Goal: Task Accomplishment & Management: Use online tool/utility

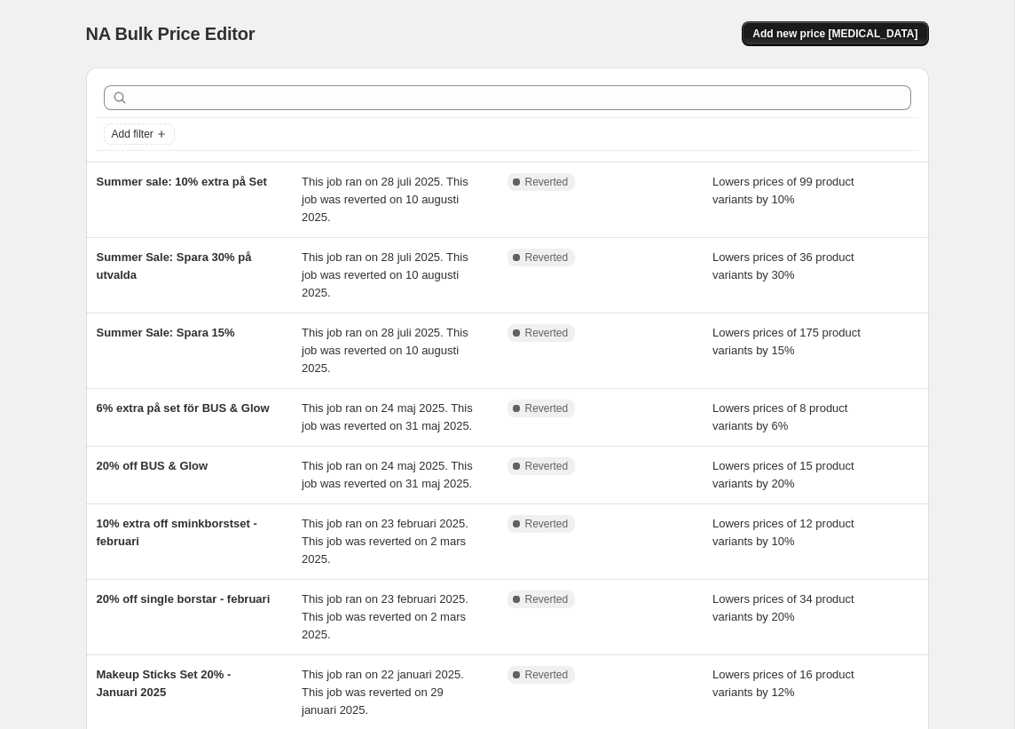
click at [826, 36] on span "Add new price [MEDICAL_DATA]" at bounding box center [835, 34] width 165 height 14
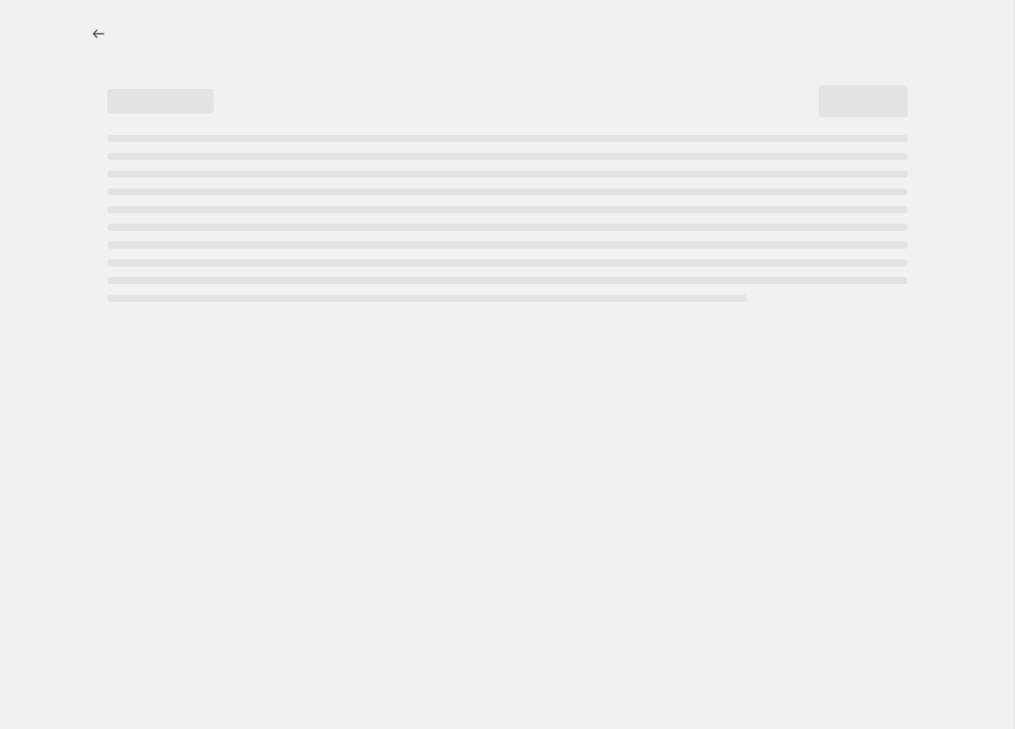
select select "percentage"
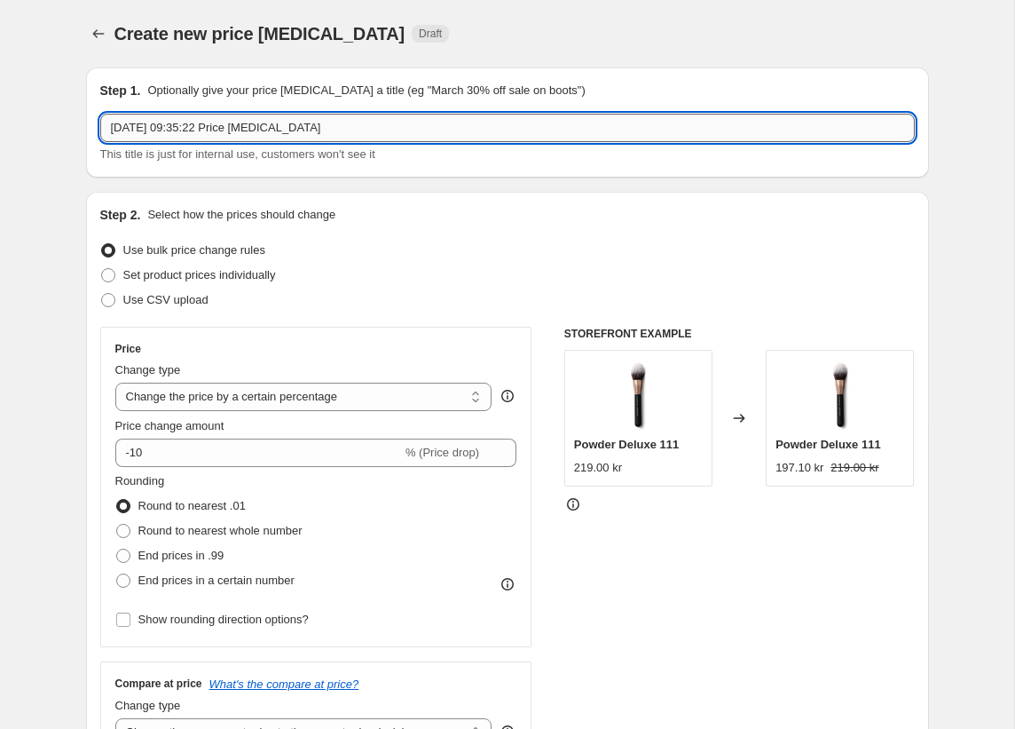
click at [272, 128] on input "[DATE] 09:35:22 Price [MEDICAL_DATA]" at bounding box center [507, 128] width 815 height 28
type input "bron"
type input "Bronze"
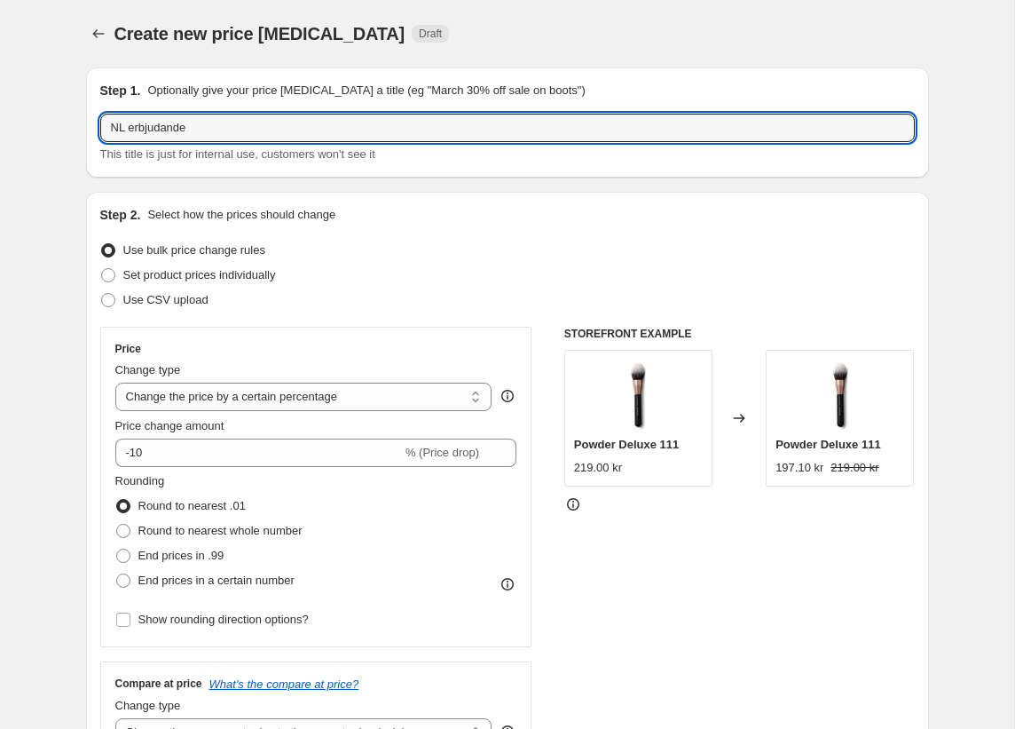
type input "NL erbjudande"
click at [405, 193] on div "Step 2. Select how the prices should change Use bulk price change rules Set pro…" at bounding box center [507, 503] width 843 height 623
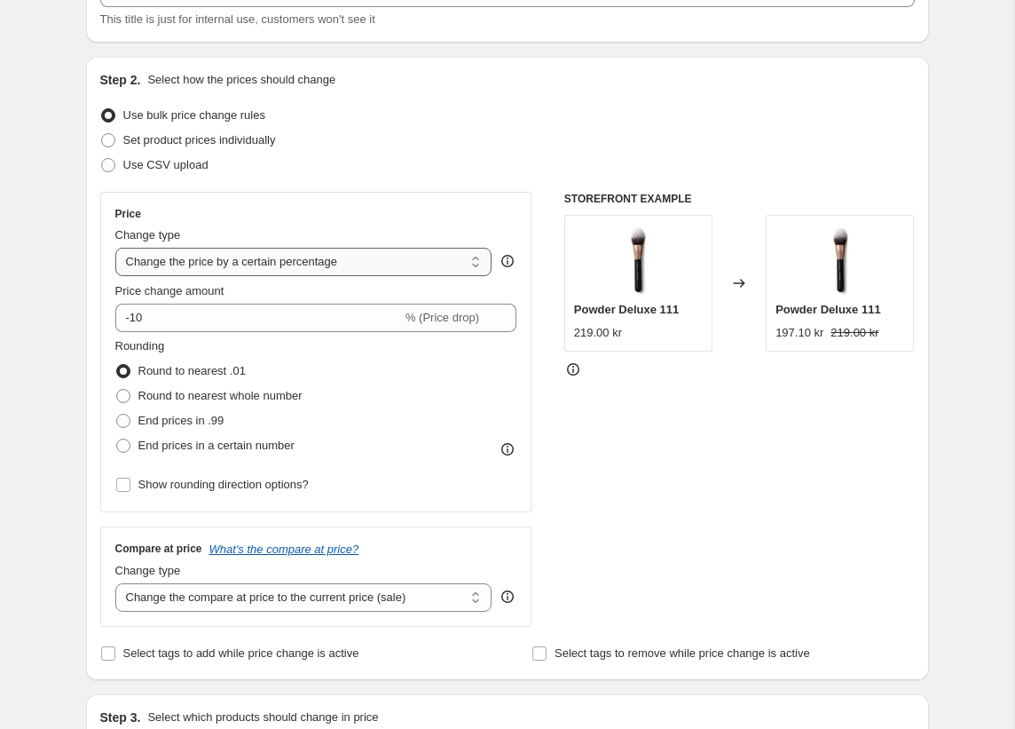
scroll to position [136, 0]
click at [352, 259] on select "Change the price to a certain amount Change the price by a certain amount Chang…" at bounding box center [303, 261] width 377 height 28
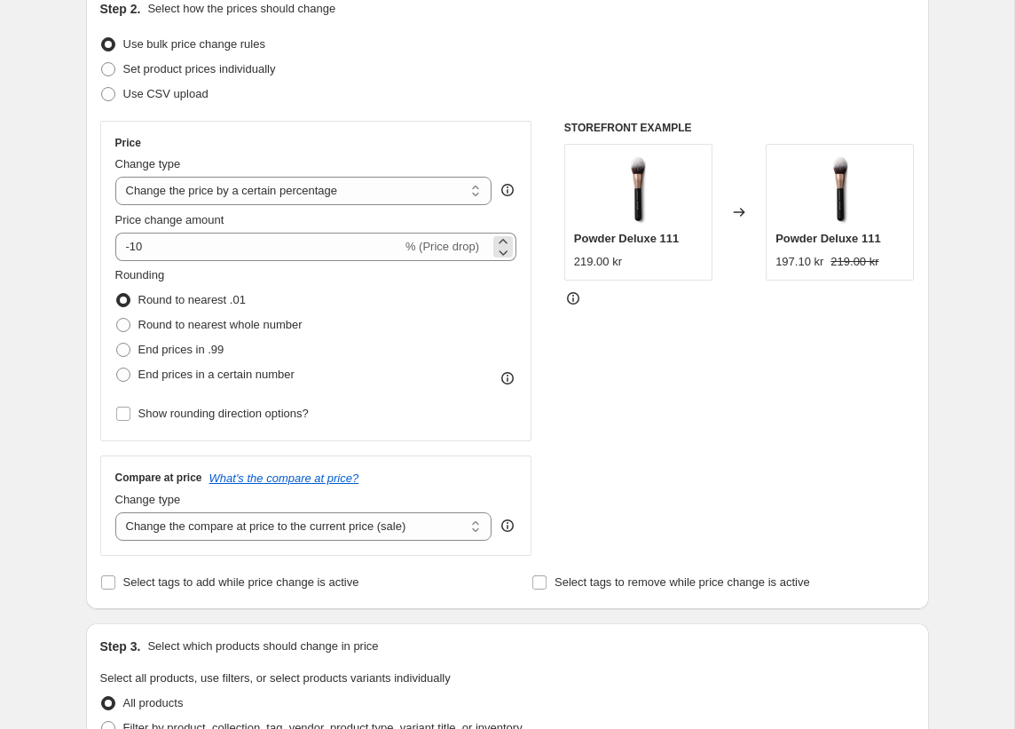
scroll to position [209, 0]
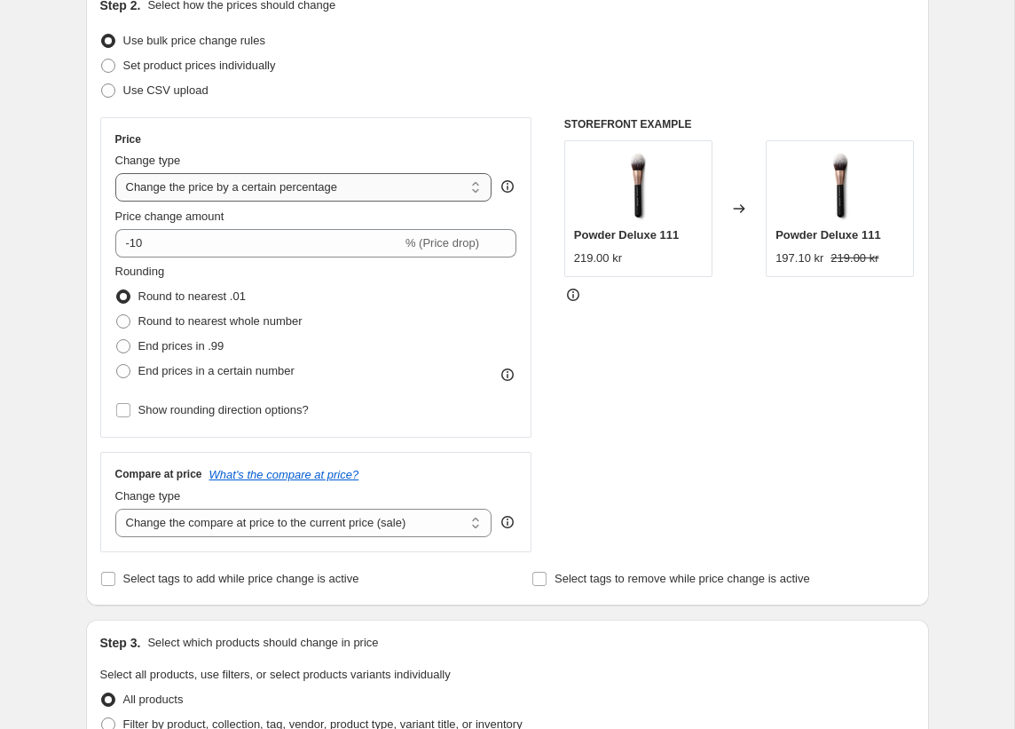
click at [258, 179] on select "Change the price to a certain amount Change the price by a certain amount Chang…" at bounding box center [303, 187] width 377 height 28
select select "no_change"
click at [115, 173] on select "Change the price to a certain amount Change the price by a certain amount Chang…" at bounding box center [303, 187] width 377 height 28
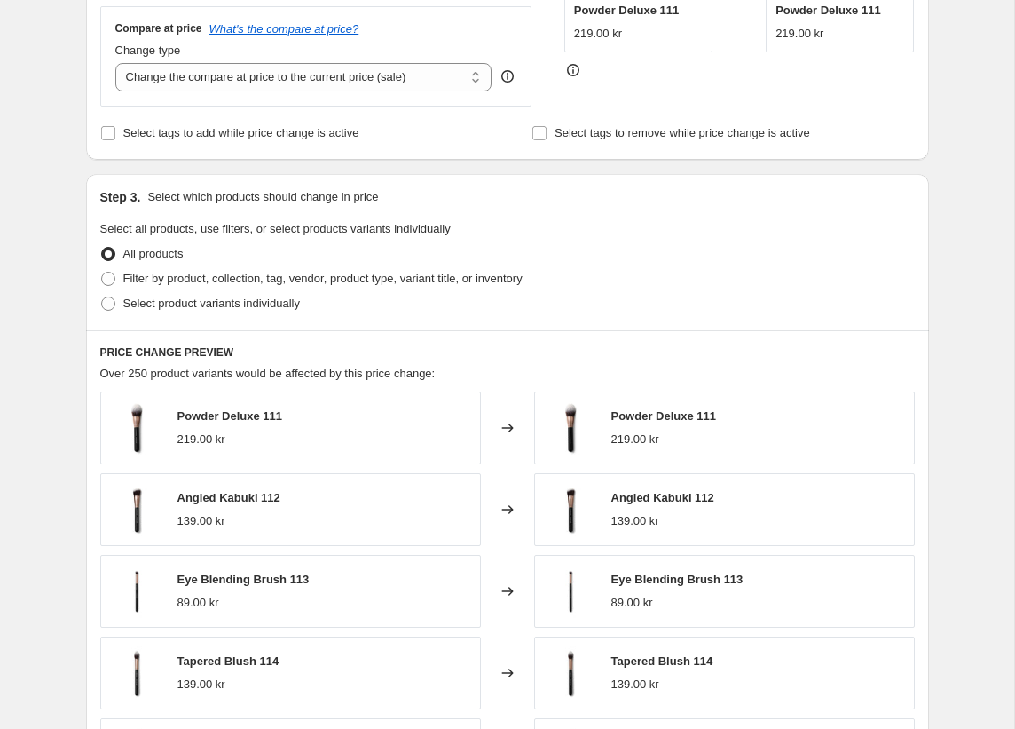
scroll to position [321, 0]
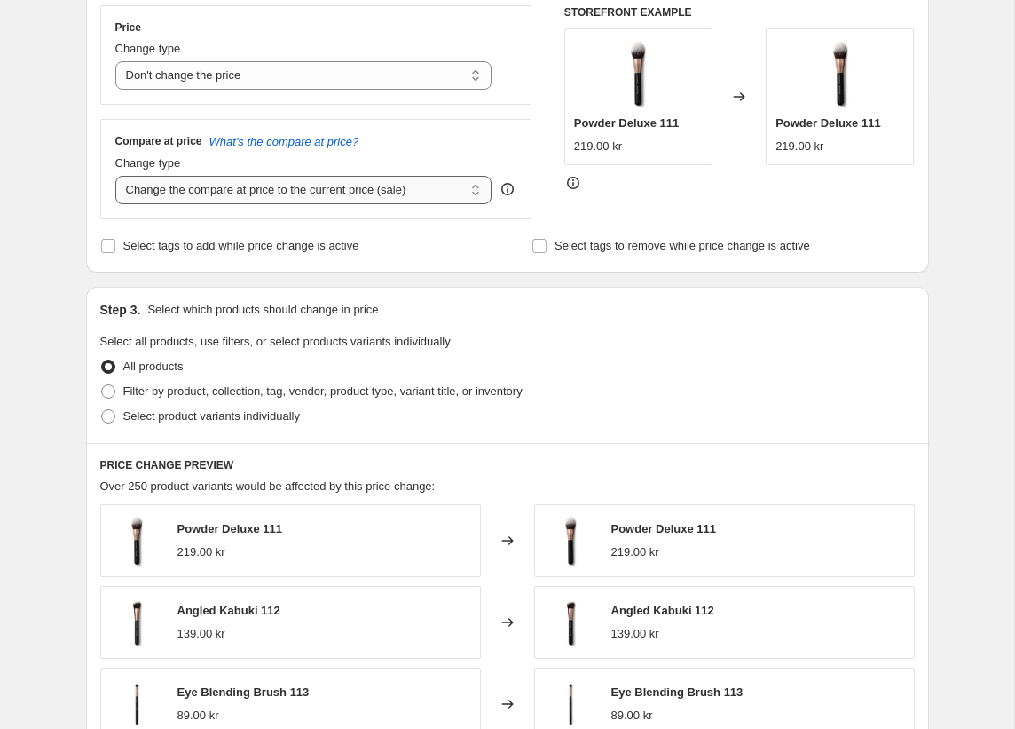
click at [238, 190] on select "Change the compare at price to the current price (sale) Change the compare at p…" at bounding box center [303, 190] width 377 height 28
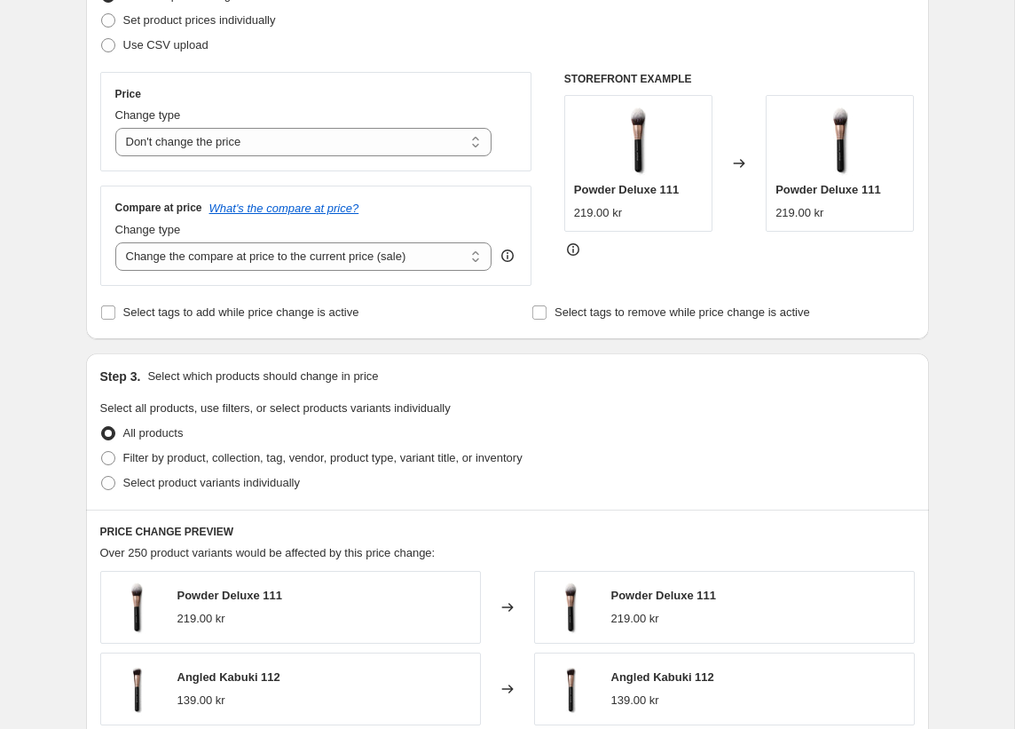
scroll to position [254, 0]
click at [204, 138] on select "Change the price to a certain amount Change the price by a certain amount Chang…" at bounding box center [303, 143] width 377 height 28
click at [184, 252] on select "Change the compare at price to the current price (sale) Change the compare at p…" at bounding box center [303, 257] width 377 height 28
click at [171, 262] on select "Change the compare at price to the current price (sale) Change the compare at p…" at bounding box center [303, 257] width 377 height 28
select select "no_change"
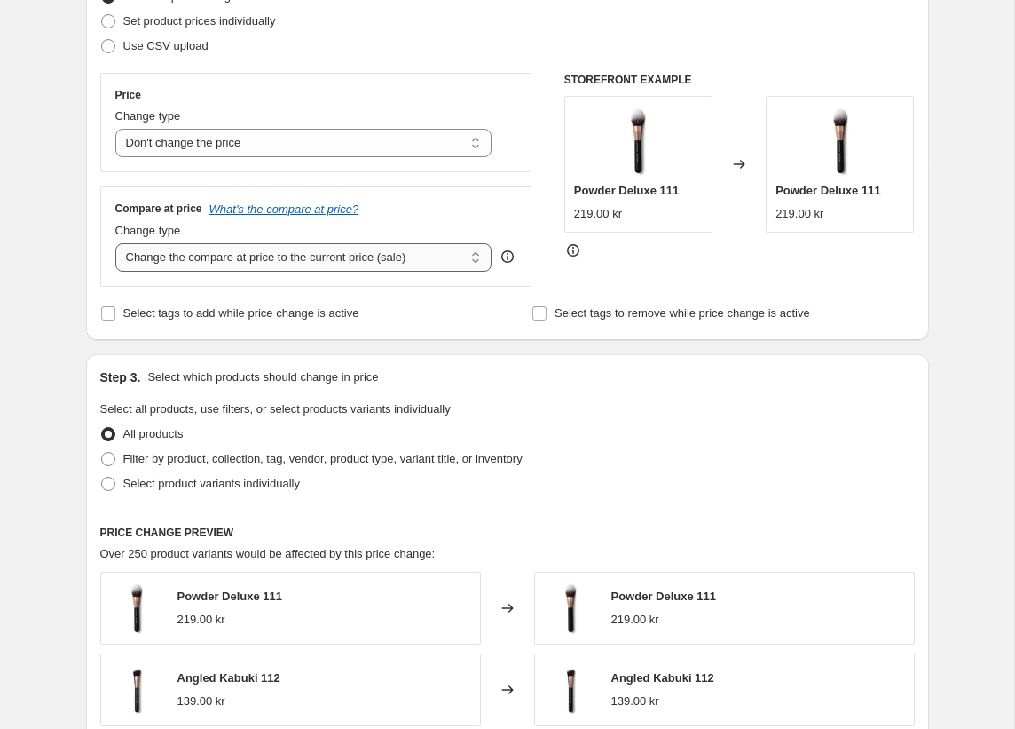
click at [115, 243] on select "Change the compare at price to the current price (sale) Change the compare at p…" at bounding box center [303, 257] width 377 height 28
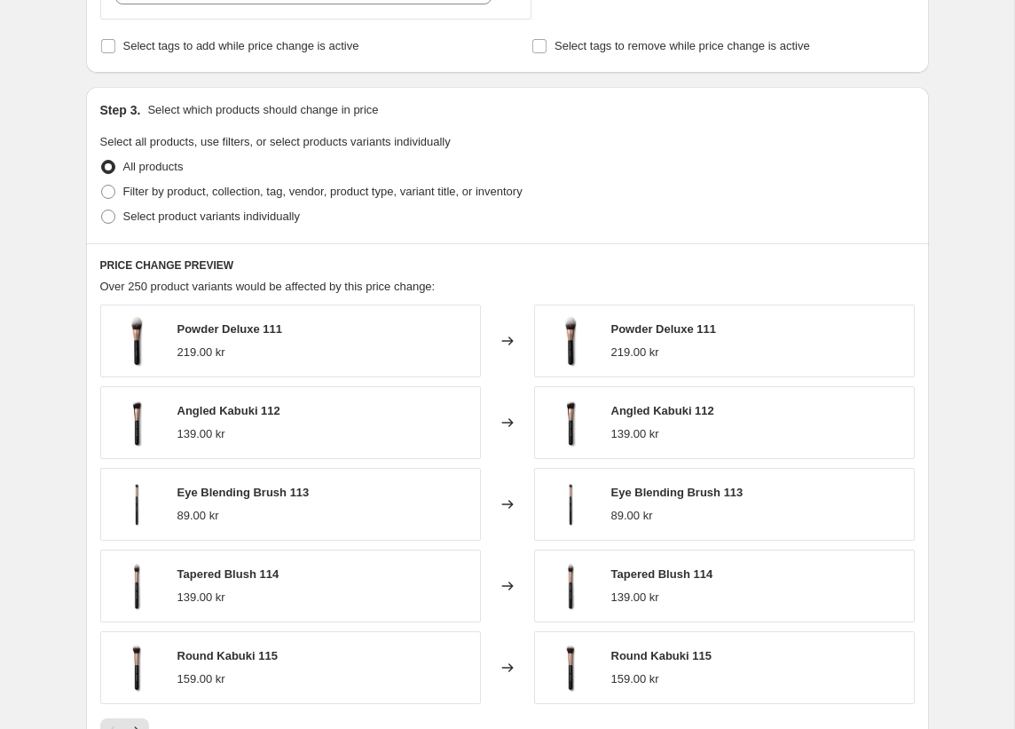
scroll to position [705, 0]
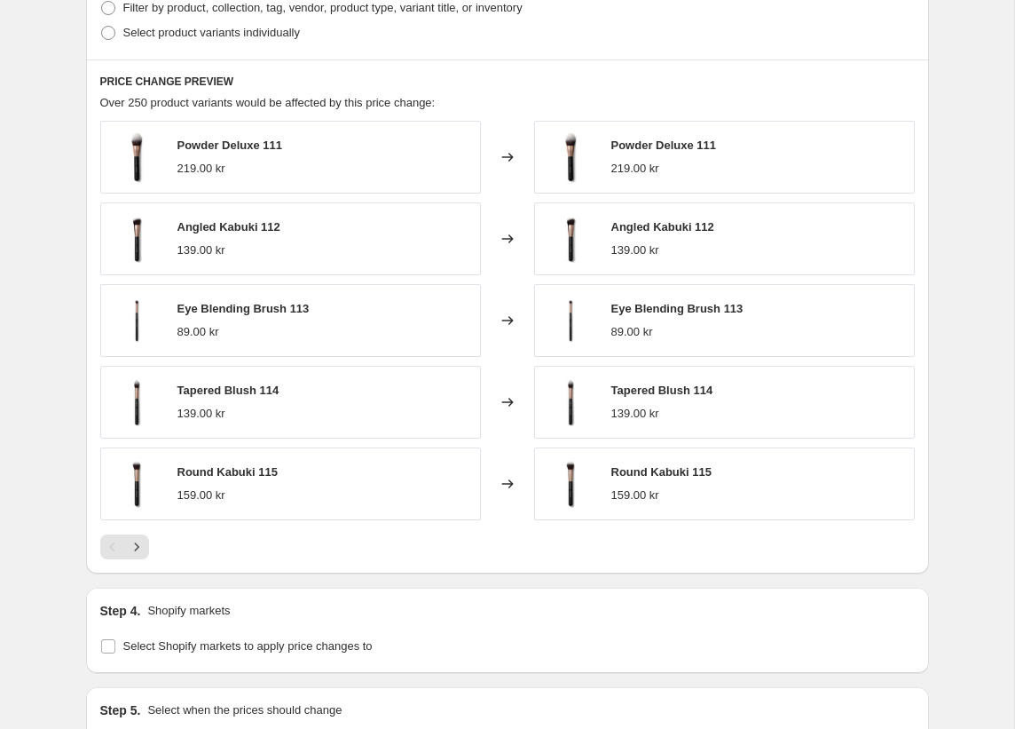
click at [278, 169] on div "219.00 kr" at bounding box center [230, 169] width 106 height 18
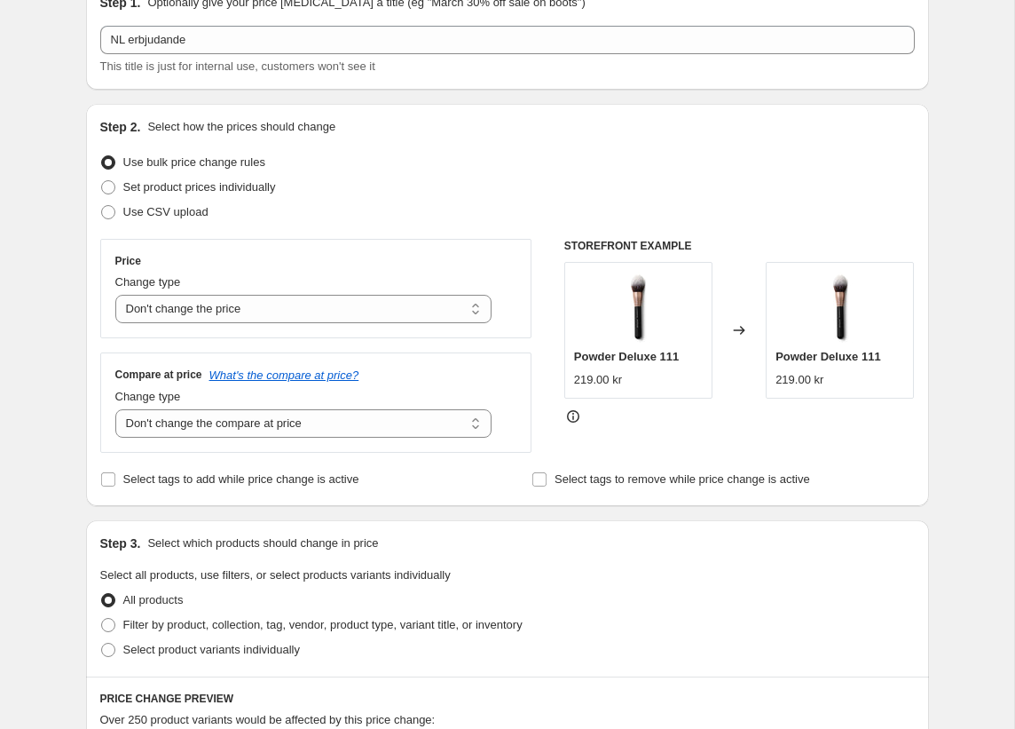
scroll to position [87, 0]
click at [205, 186] on span "Set product prices individually" at bounding box center [199, 187] width 153 height 13
click at [102, 182] on input "Set product prices individually" at bounding box center [101, 181] width 1 height 1
radio input "true"
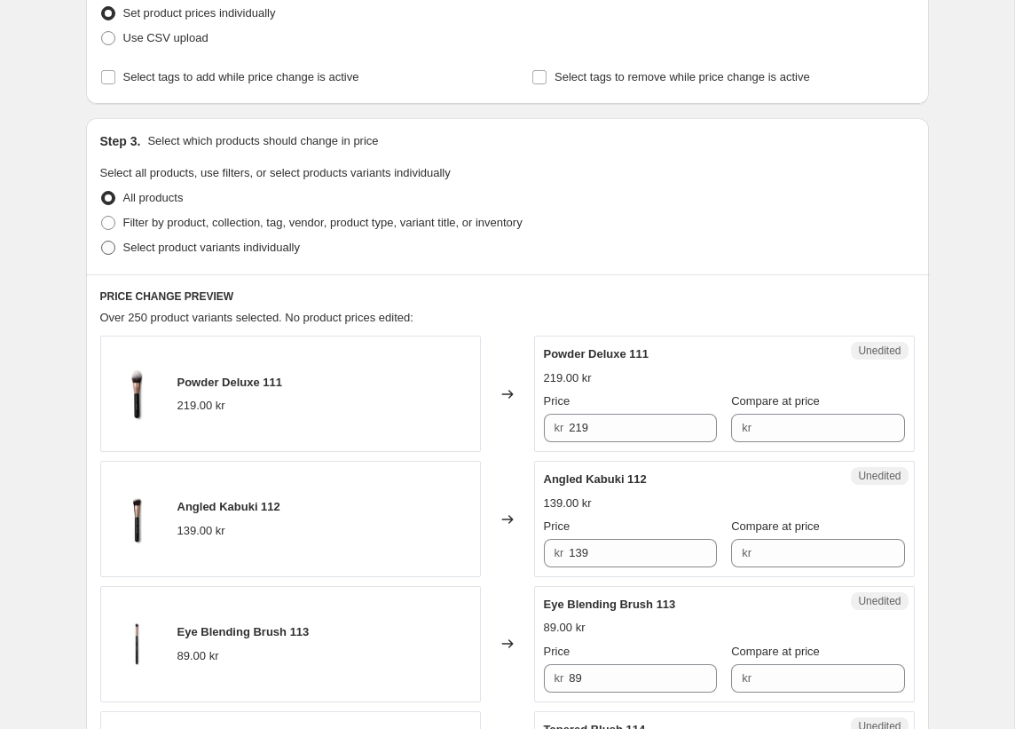
scroll to position [263, 0]
click at [227, 248] on span "Select product variants individually" at bounding box center [211, 246] width 177 height 13
click at [102, 240] on input "Select product variants individually" at bounding box center [101, 240] width 1 height 1
radio input "true"
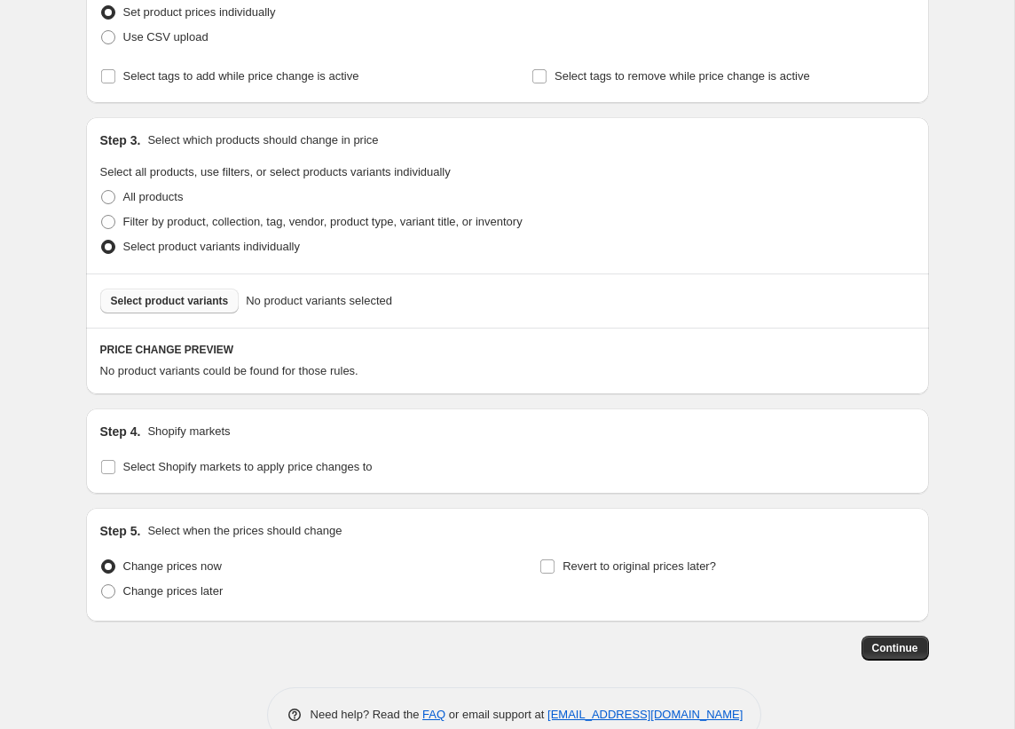
click at [201, 294] on button "Select product variants" at bounding box center [169, 300] width 139 height 25
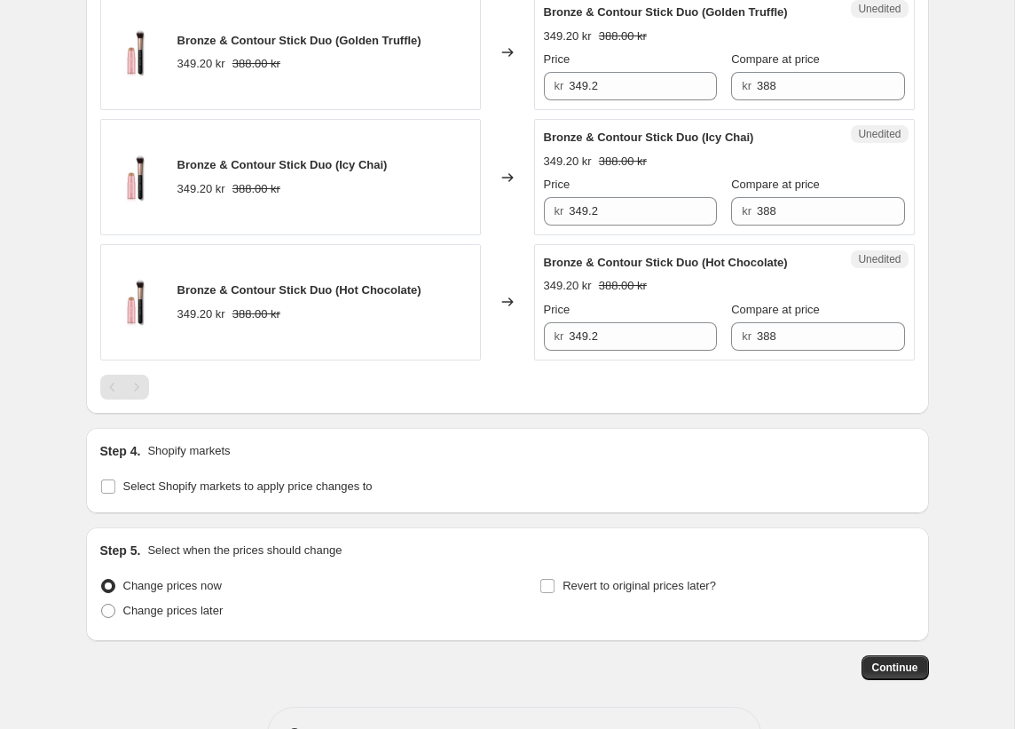
scroll to position [664, 0]
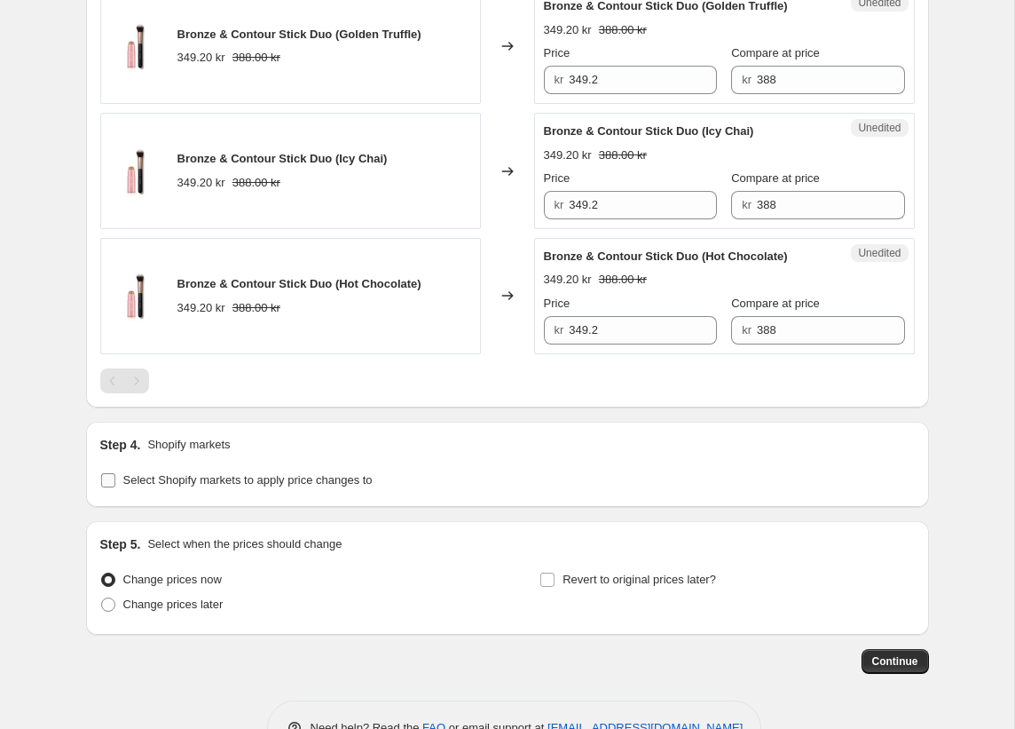
click at [248, 485] on span "Select Shopify markets to apply price changes to" at bounding box center [247, 479] width 249 height 13
click at [115, 485] on input "Select Shopify markets to apply price changes to" at bounding box center [108, 480] width 14 height 14
checkbox input "true"
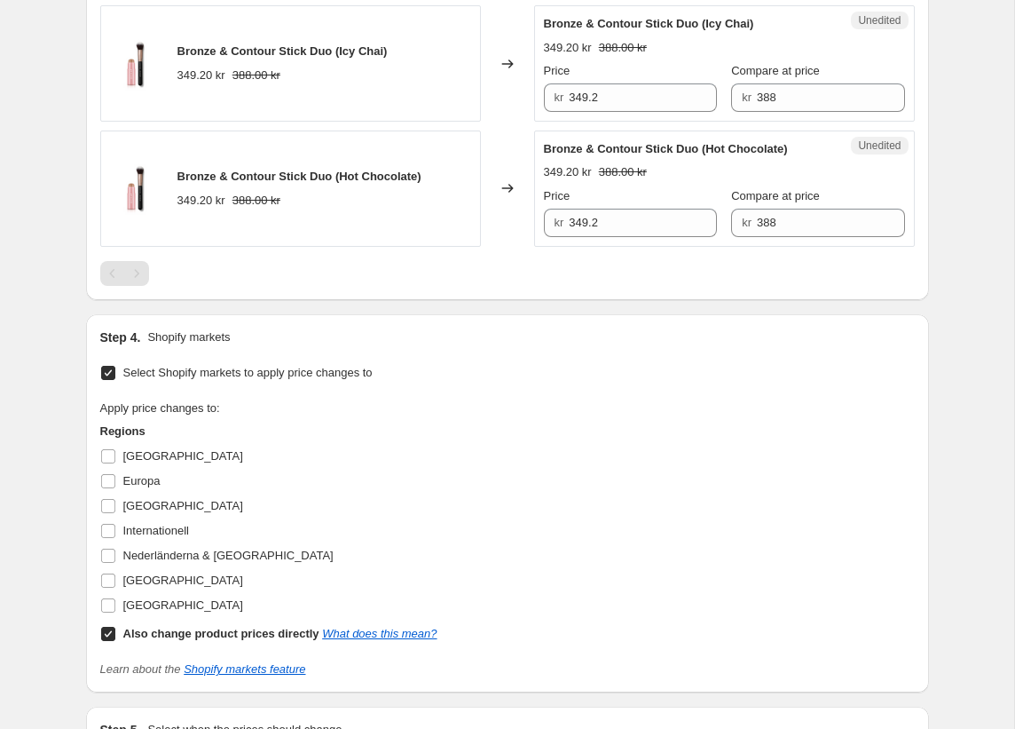
scroll to position [785, 0]
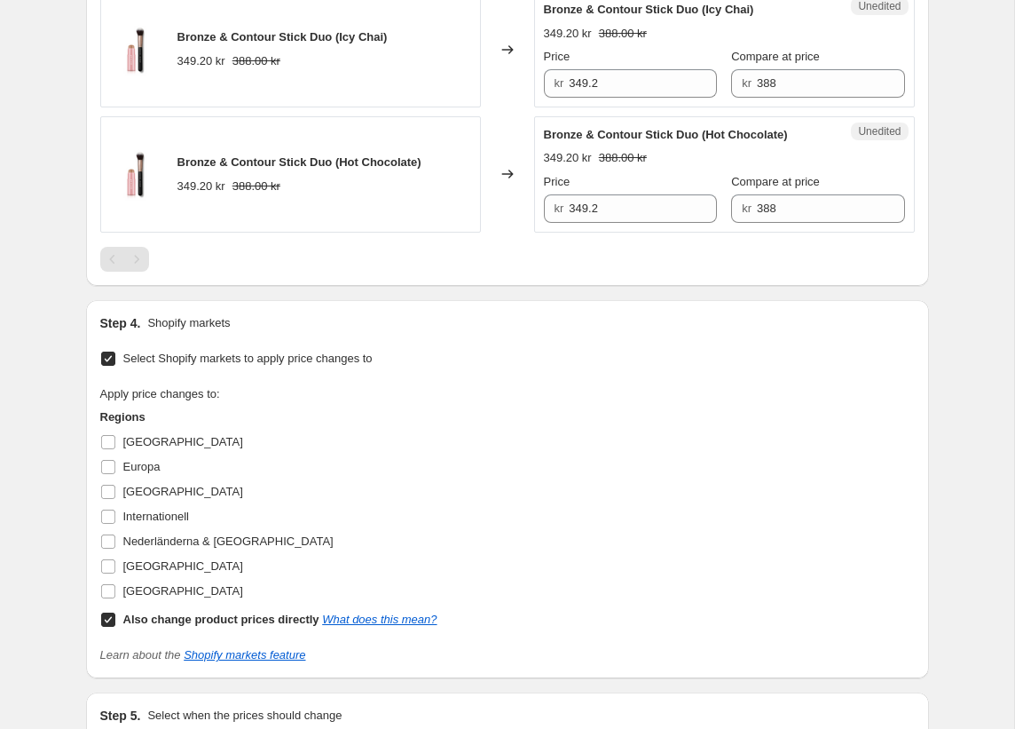
click at [166, 619] on b "Also change product prices directly" at bounding box center [221, 618] width 196 height 13
click at [115, 619] on input "Also change product prices directly What does this mean?" at bounding box center [108, 619] width 14 height 14
checkbox input "false"
click at [158, 537] on span "Nederländerna & [GEOGRAPHIC_DATA]" at bounding box center [228, 540] width 210 height 13
click at [115, 537] on input "Nederländerna & [GEOGRAPHIC_DATA]" at bounding box center [108, 541] width 14 height 14
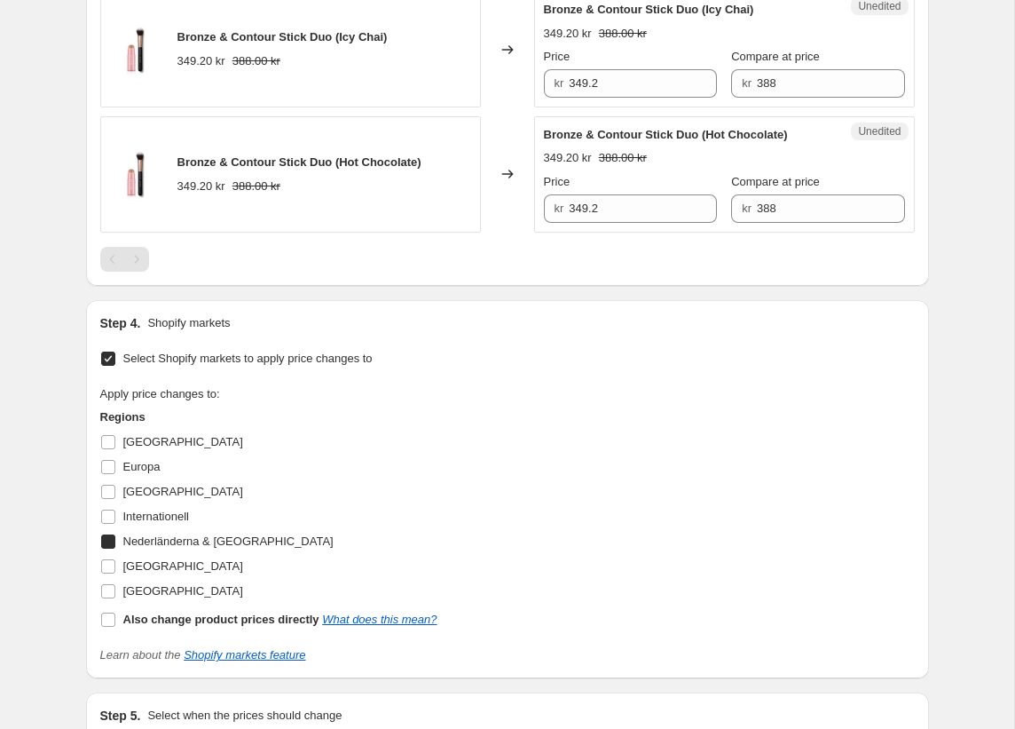
checkbox input "true"
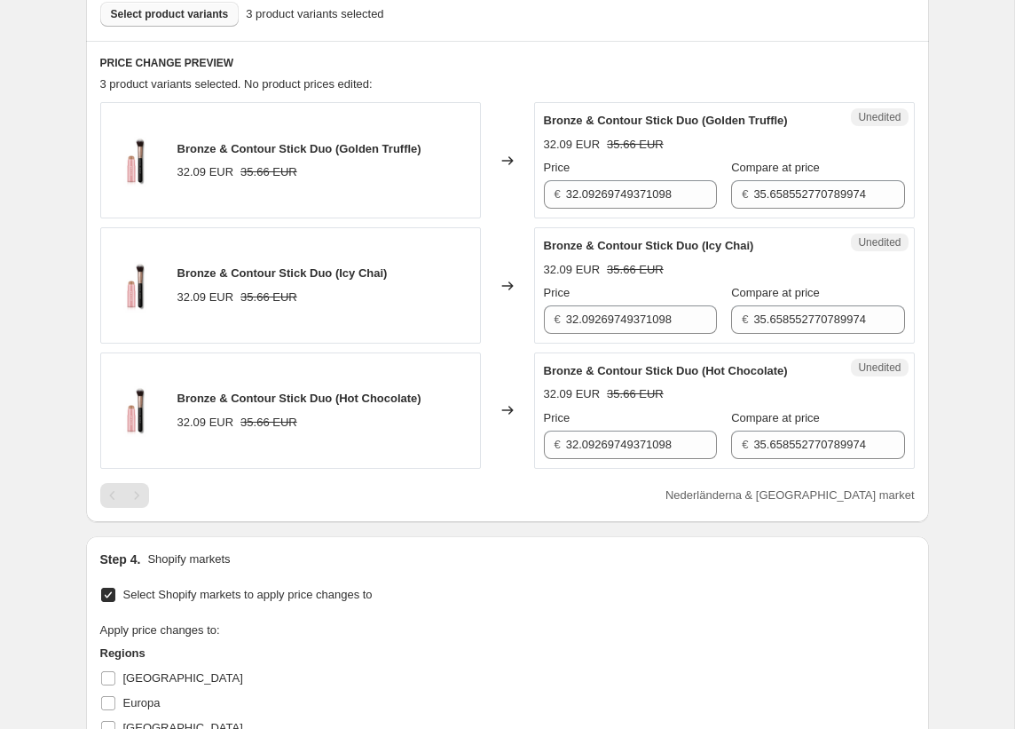
scroll to position [494, 0]
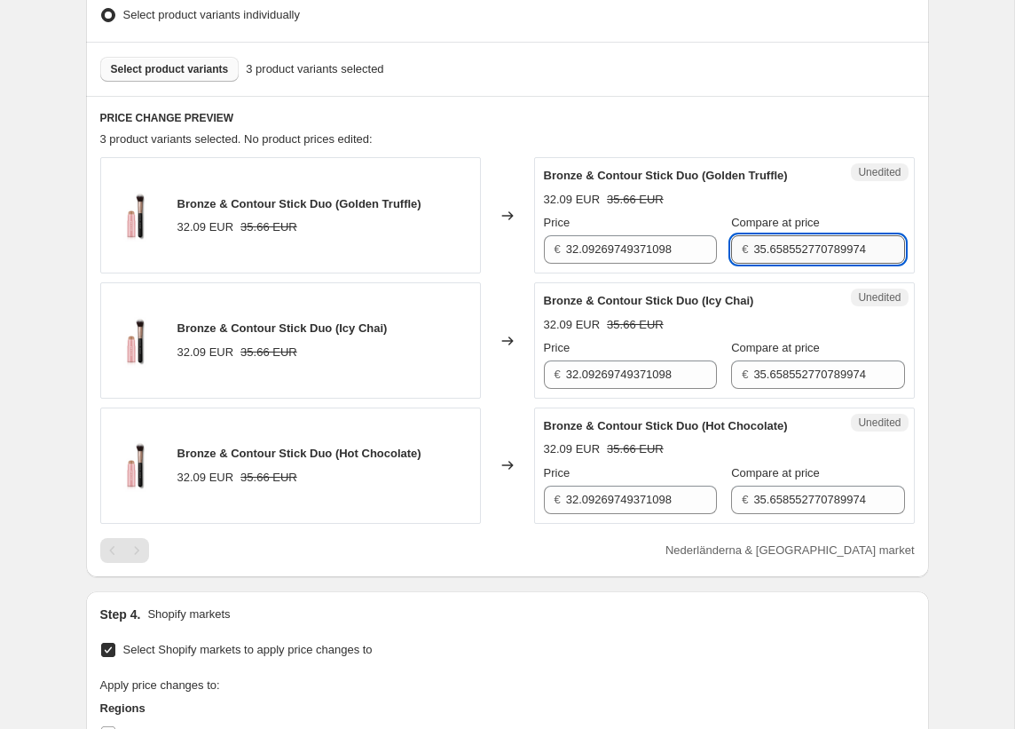
click at [786, 249] on input "35.658552770789974" at bounding box center [828, 249] width 151 height 28
click at [847, 219] on div "Compare at price" at bounding box center [817, 223] width 173 height 18
click at [184, 73] on span "Select product variants" at bounding box center [170, 69] width 118 height 14
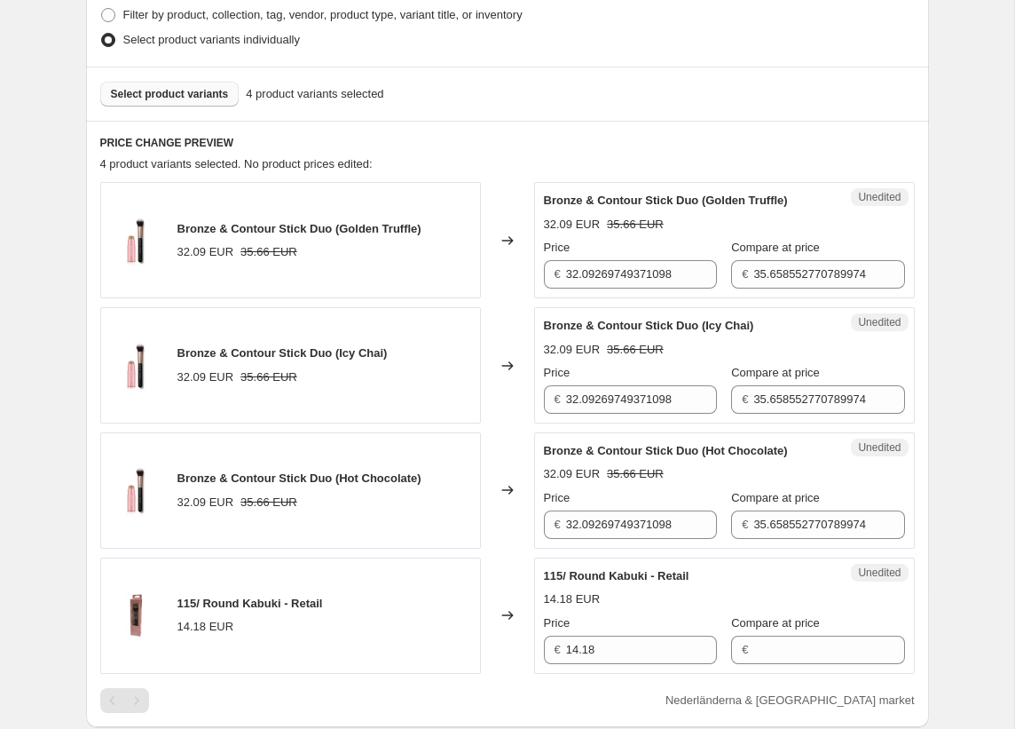
scroll to position [471, 0]
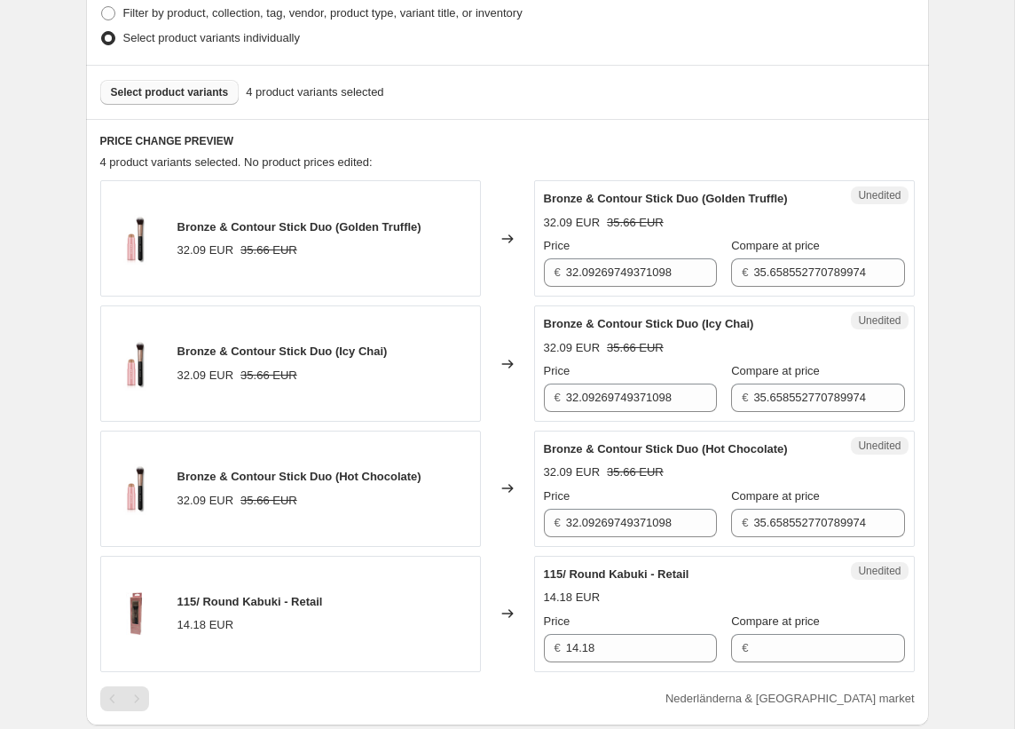
click at [177, 91] on span "Select product variants" at bounding box center [170, 92] width 118 height 14
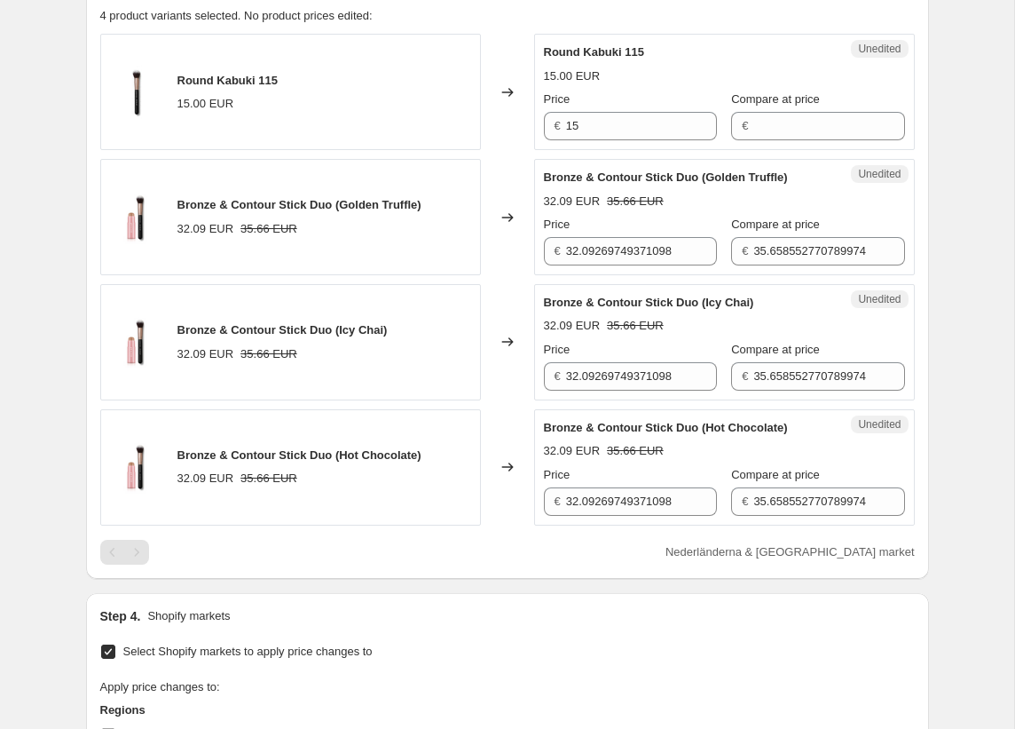
scroll to position [617, 0]
click at [591, 134] on input "15" at bounding box center [641, 127] width 151 height 28
type input "16"
click at [637, 83] on div "15.00 EUR" at bounding box center [724, 77] width 361 height 18
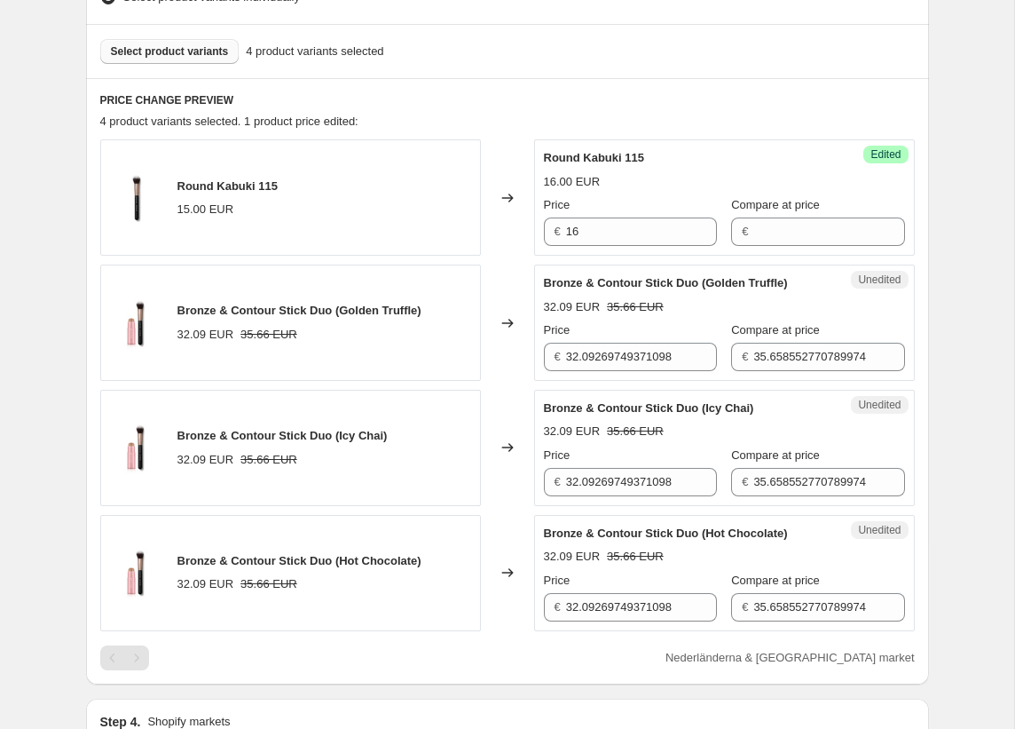
scroll to position [508, 0]
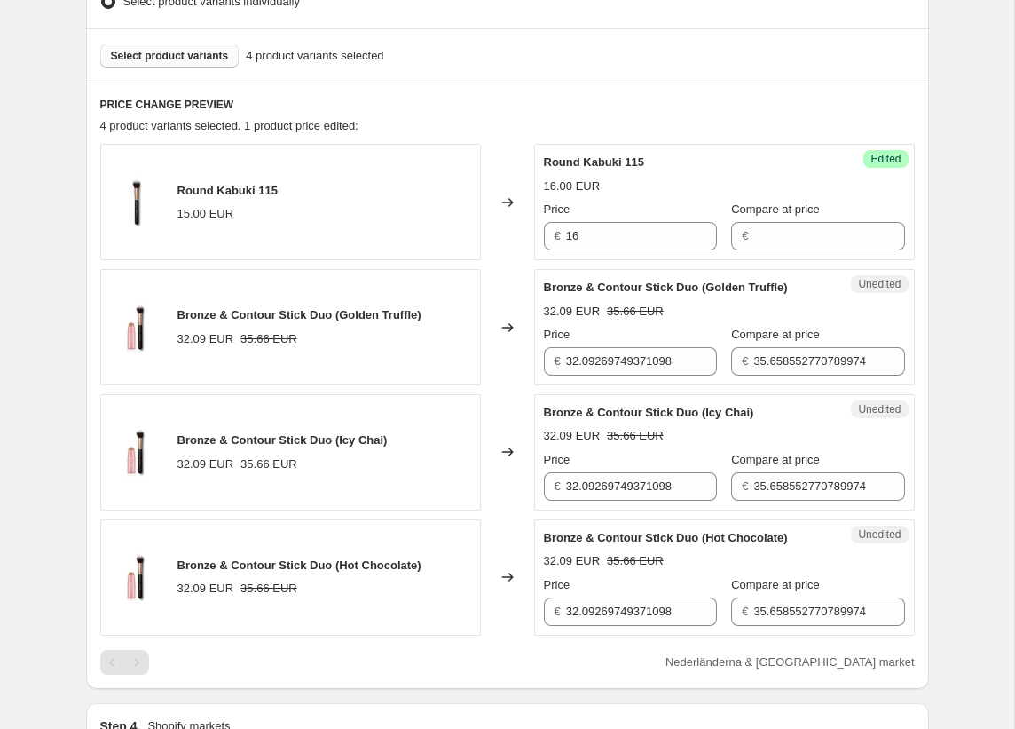
click at [194, 59] on span "Select product variants" at bounding box center [170, 56] width 118 height 14
click at [176, 63] on button "Select product variants" at bounding box center [169, 55] width 139 height 25
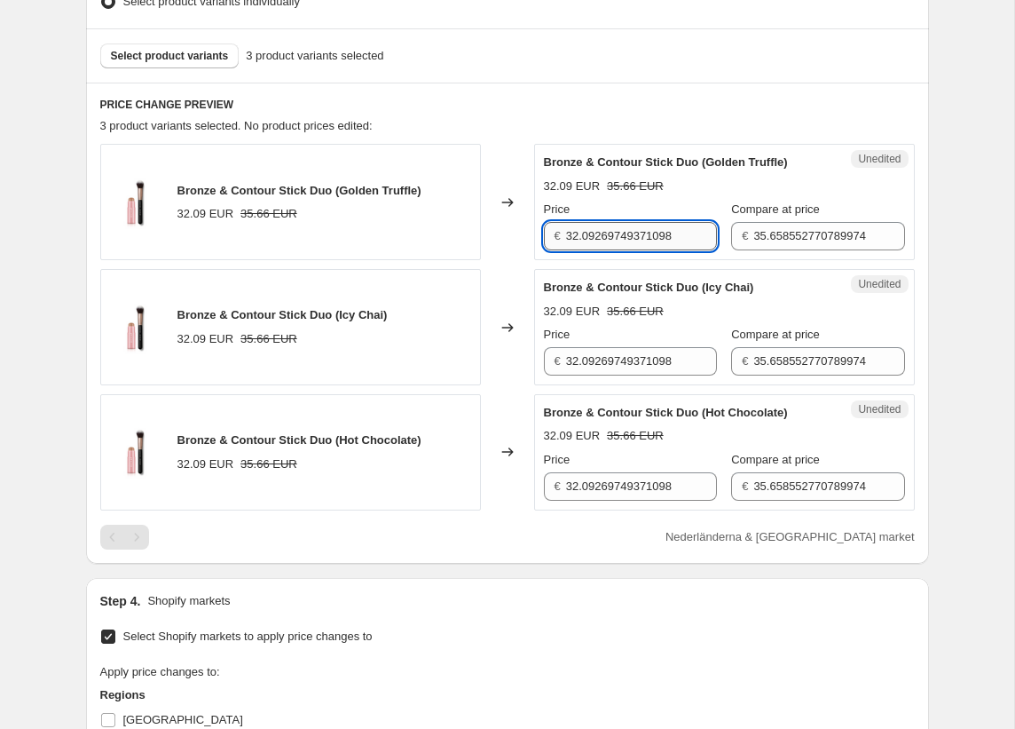
click at [615, 246] on input "32.09269749371098" at bounding box center [641, 236] width 151 height 28
type input "21.5"
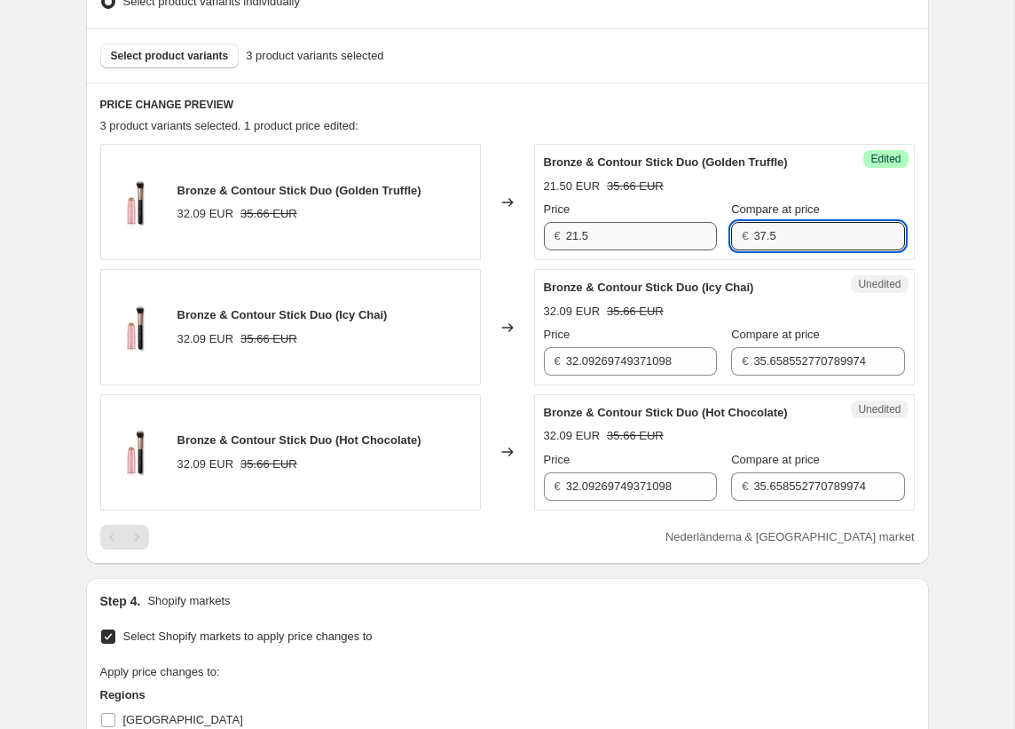
type input "37.5"
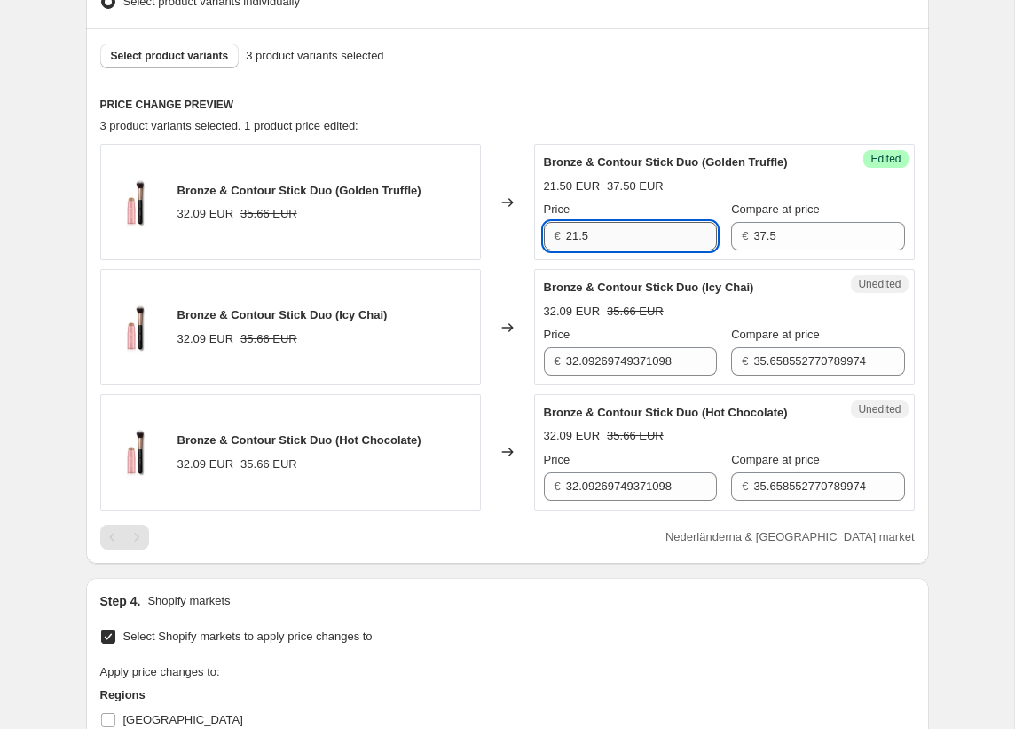
click at [592, 235] on input "21.5" at bounding box center [641, 236] width 151 height 28
click at [610, 352] on input "32.09269749371098" at bounding box center [641, 361] width 151 height 28
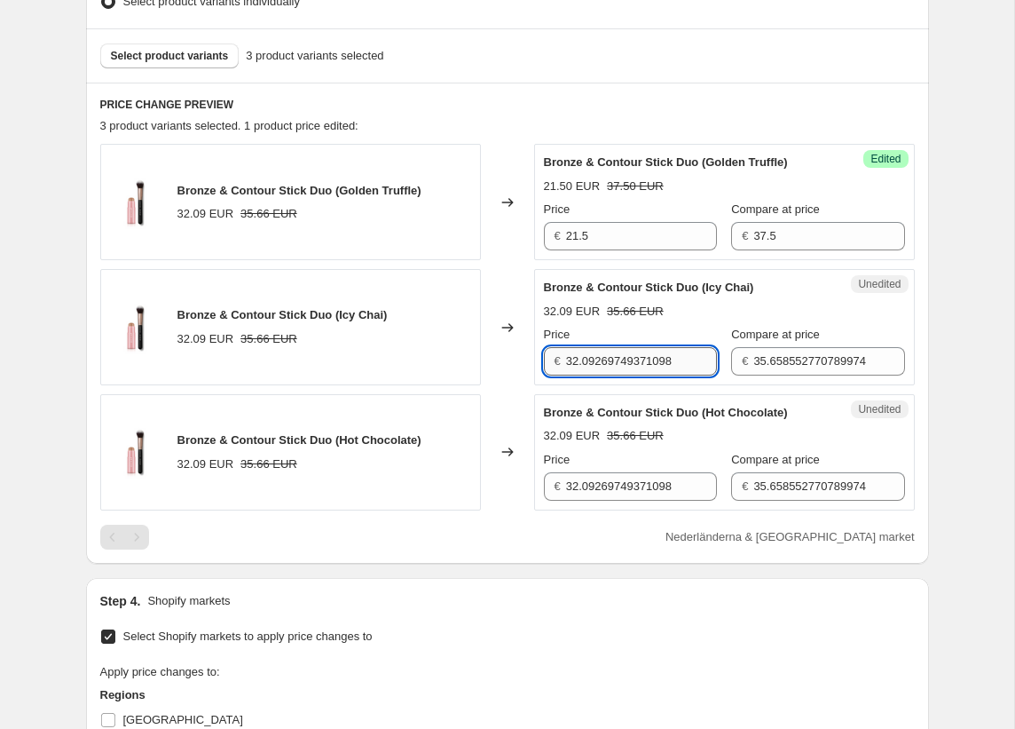
click at [610, 352] on input "32.09269749371098" at bounding box center [641, 361] width 151 height 28
paste input "21.5"
type input "21.5"
click at [756, 235] on input "37.5" at bounding box center [828, 236] width 151 height 28
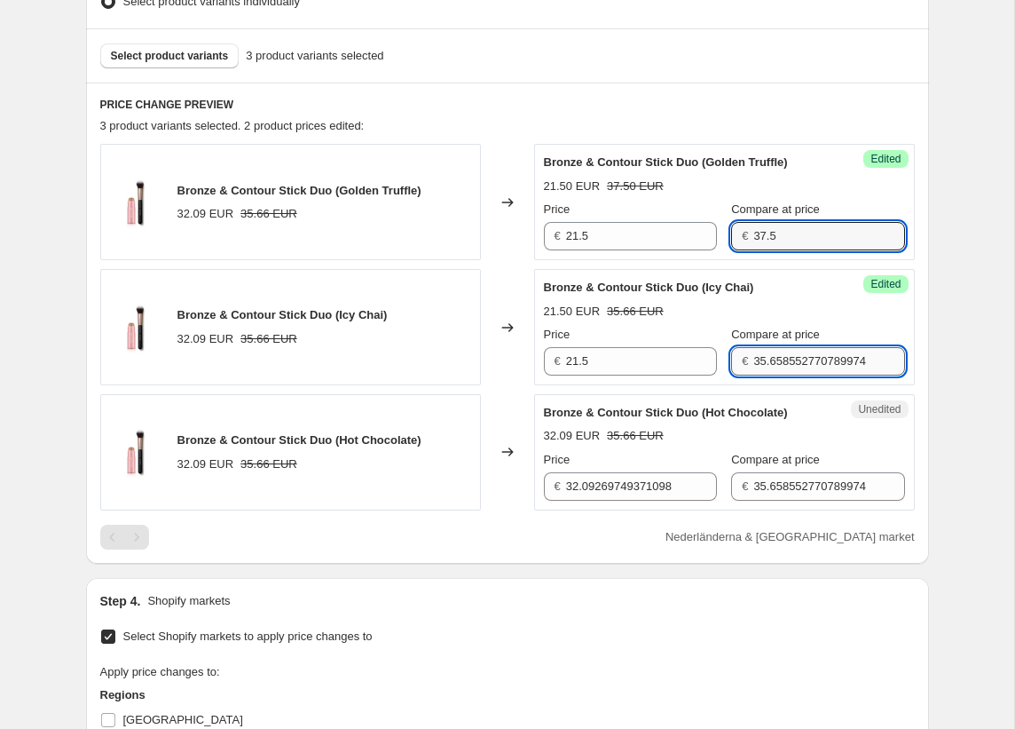
click at [756, 354] on input "35.658552770789974" at bounding box center [828, 361] width 151 height 28
paste input "7.5"
type input "37.5"
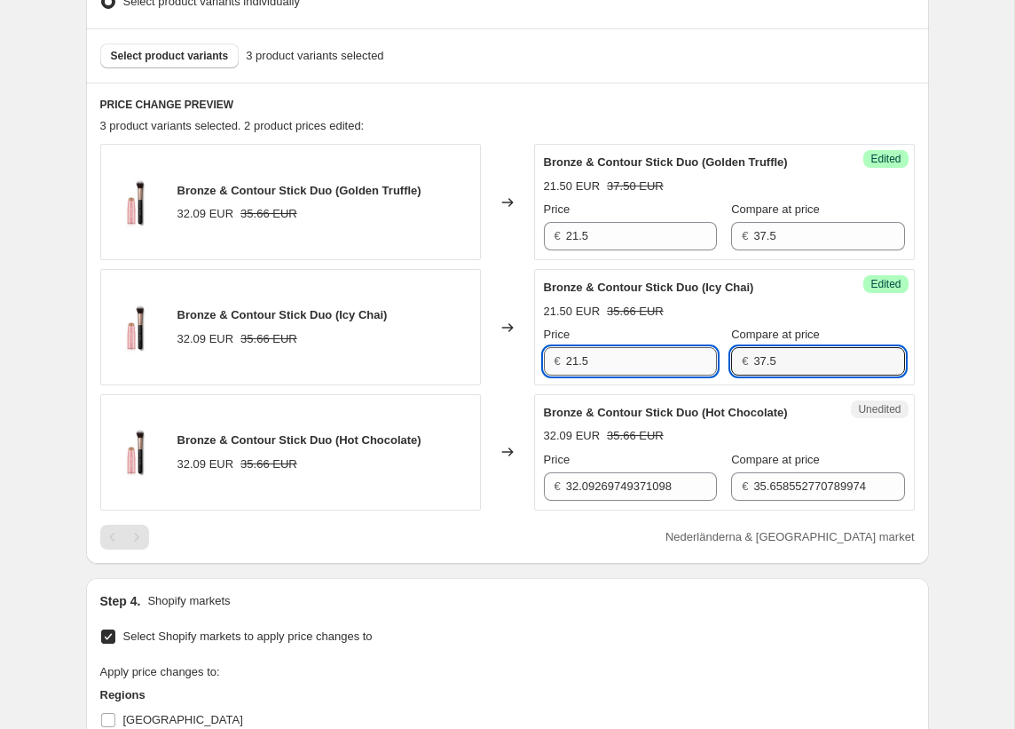
click at [611, 359] on input "21.5" at bounding box center [641, 361] width 151 height 28
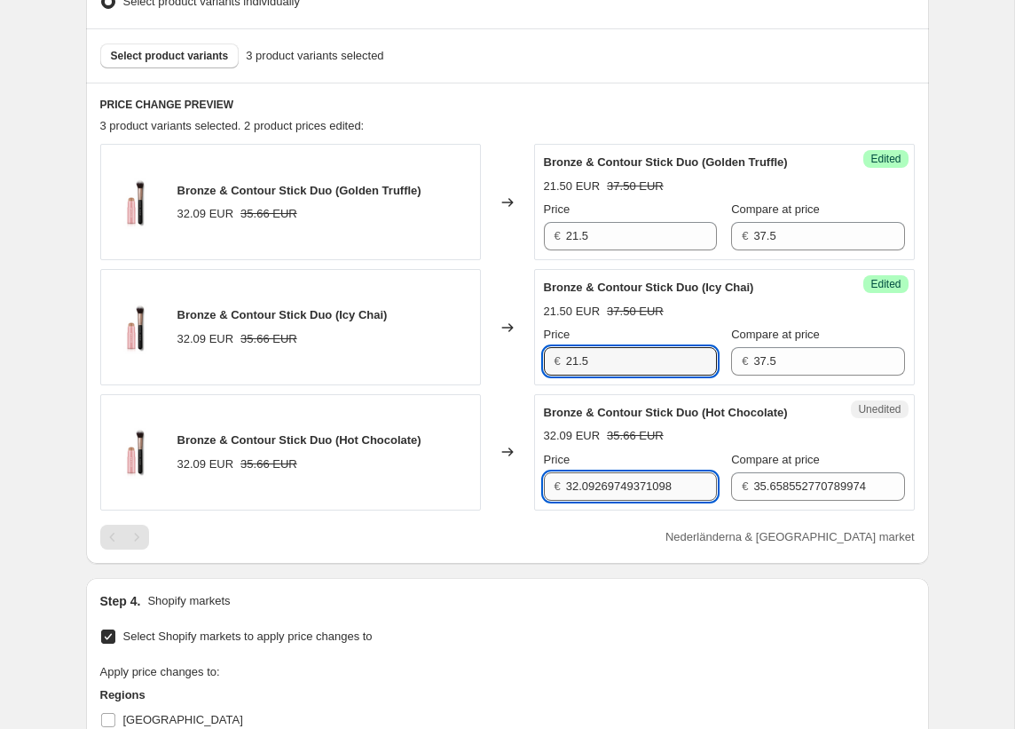
click at [582, 480] on input "32.09269749371098" at bounding box center [641, 486] width 151 height 28
paste input "21.5"
type input "21.5"
click at [734, 358] on div "€ 37.5" at bounding box center [817, 361] width 173 height 28
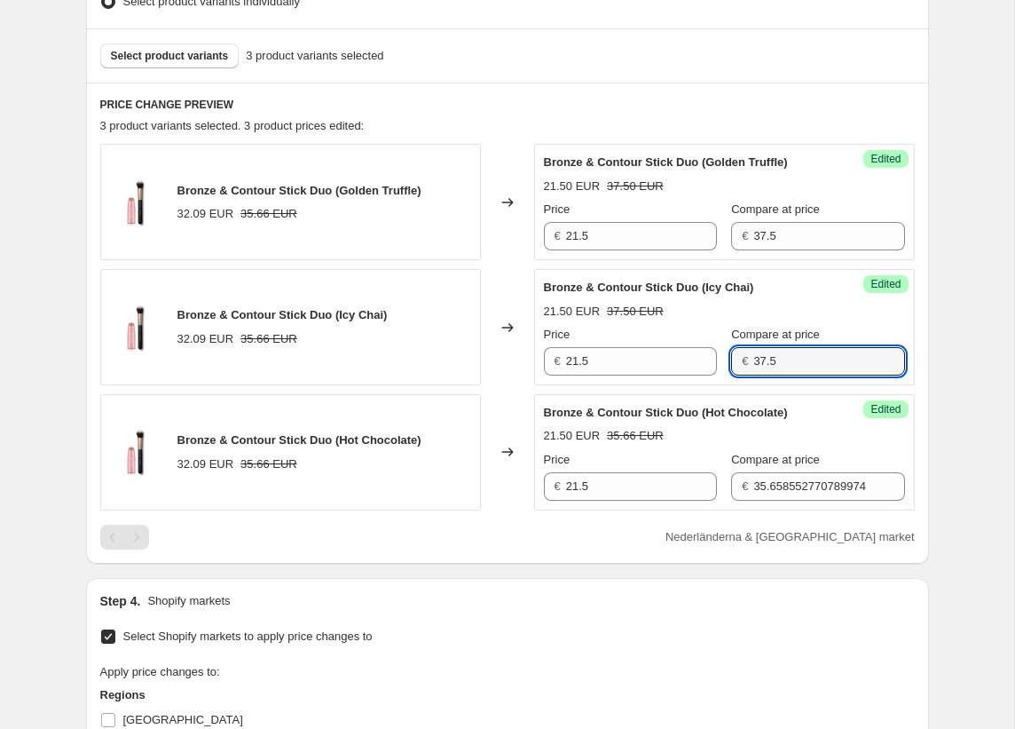
click at [734, 358] on div "€ 37.5" at bounding box center [817, 361] width 173 height 28
click at [753, 357] on input "37.5" at bounding box center [828, 361] width 151 height 28
click at [766, 481] on input "35.658552770789974" at bounding box center [828, 486] width 151 height 28
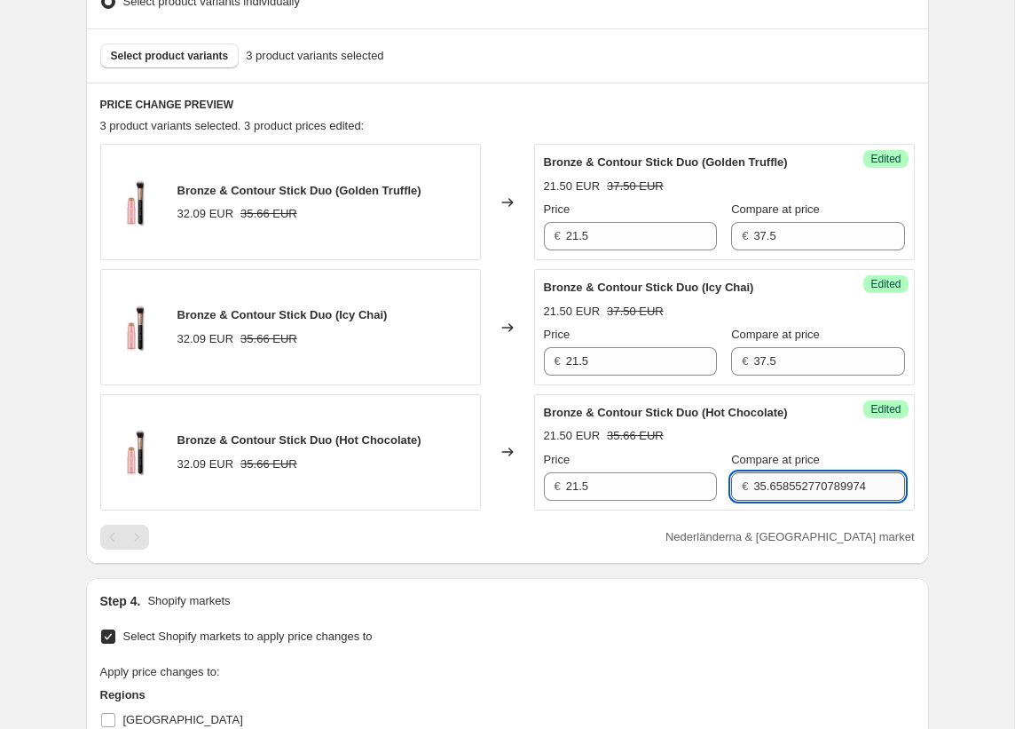
click at [766, 481] on input "35.658552770789974" at bounding box center [828, 486] width 151 height 28
paste input "7.5"
type input "37.5"
click at [814, 443] on div "21.50 EUR 35.66 EUR" at bounding box center [724, 436] width 361 height 18
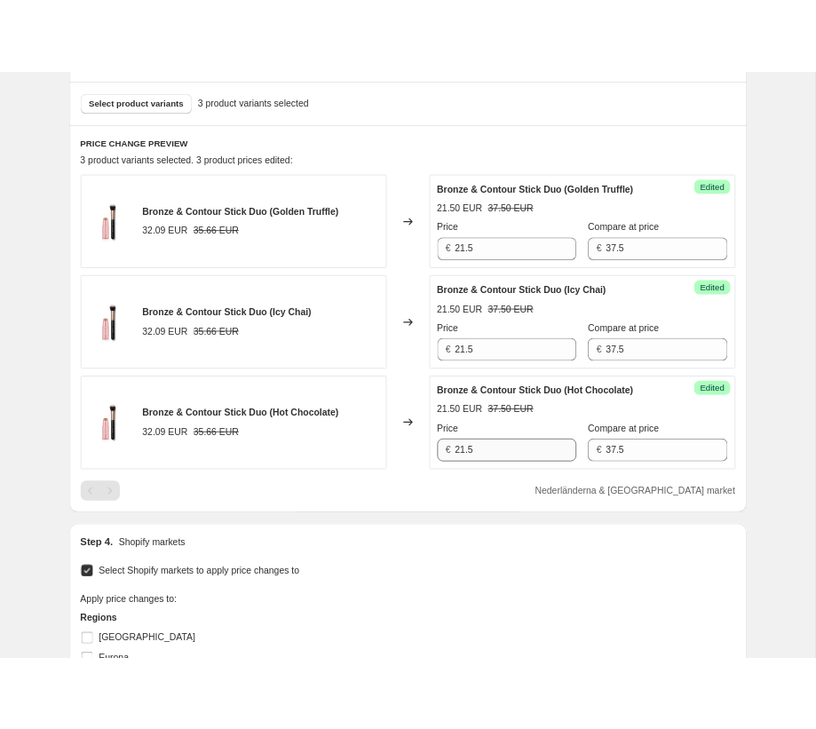
scroll to position [517, 0]
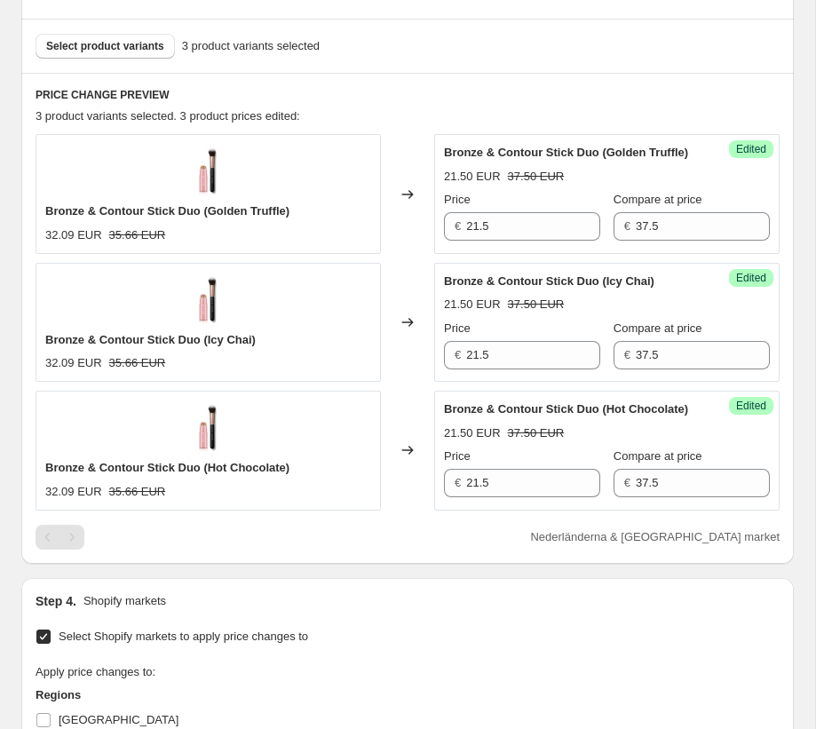
click at [469, 82] on div "PRICE CHANGE PREVIEW 3 product variants selected. 3 product prices edited: Bron…" at bounding box center [407, 318] width 772 height 491
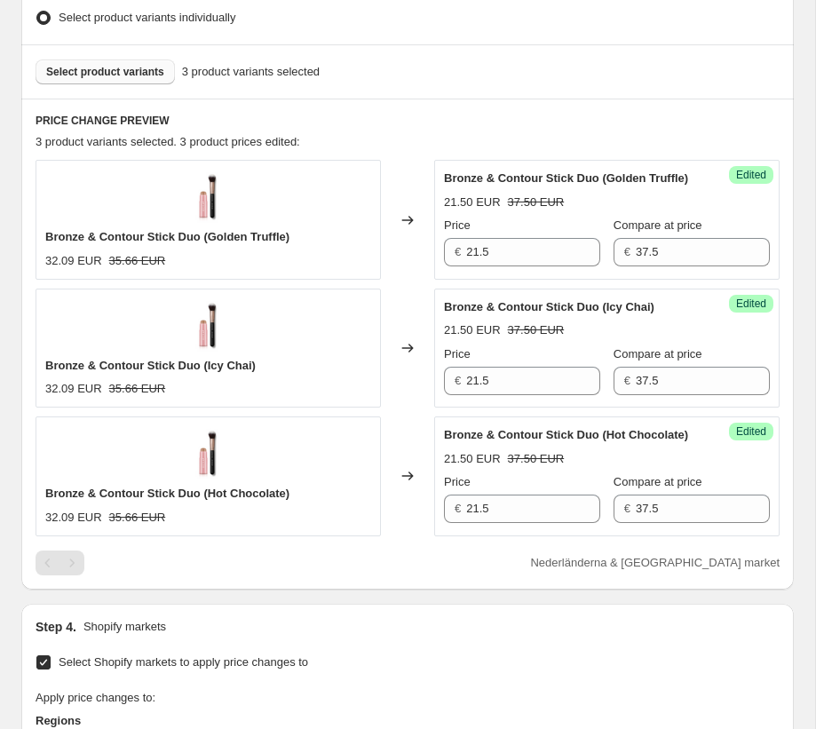
drag, startPoint x: 200, startPoint y: 97, endPoint x: 127, endPoint y: 73, distance: 76.6
click at [194, 95] on div "Select product variants 3 product variants selected" at bounding box center [407, 71] width 772 height 54
click at [127, 73] on span "Select product variants" at bounding box center [105, 72] width 118 height 14
drag, startPoint x: 478, startPoint y: 176, endPoint x: 599, endPoint y: 181, distance: 120.8
click at [599, 181] on span "Bronze & Contour Stick Duo (Golden Truffle)" at bounding box center [566, 177] width 244 height 13
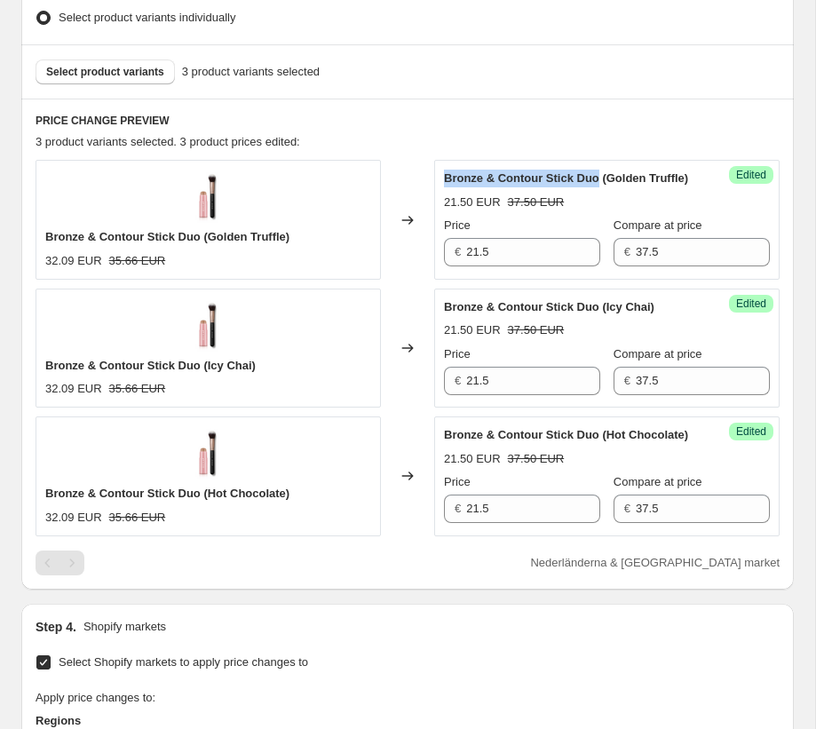
copy span "Bronze & Contour Stick Duo"
